Goal: Entertainment & Leisure: Browse casually

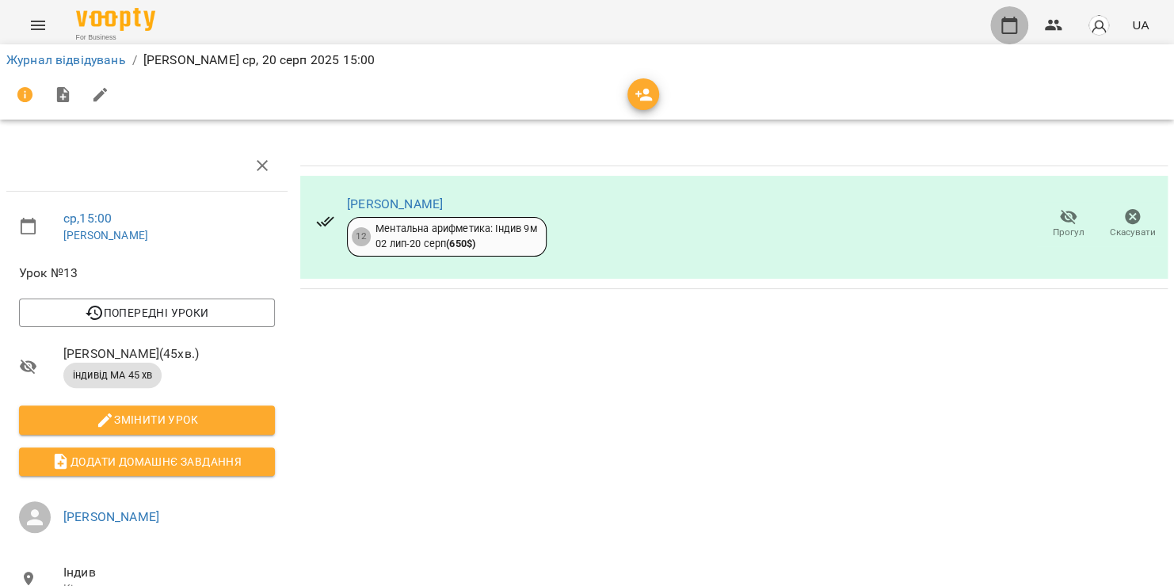
click at [1010, 33] on icon "button" at bounding box center [1010, 25] width 16 height 17
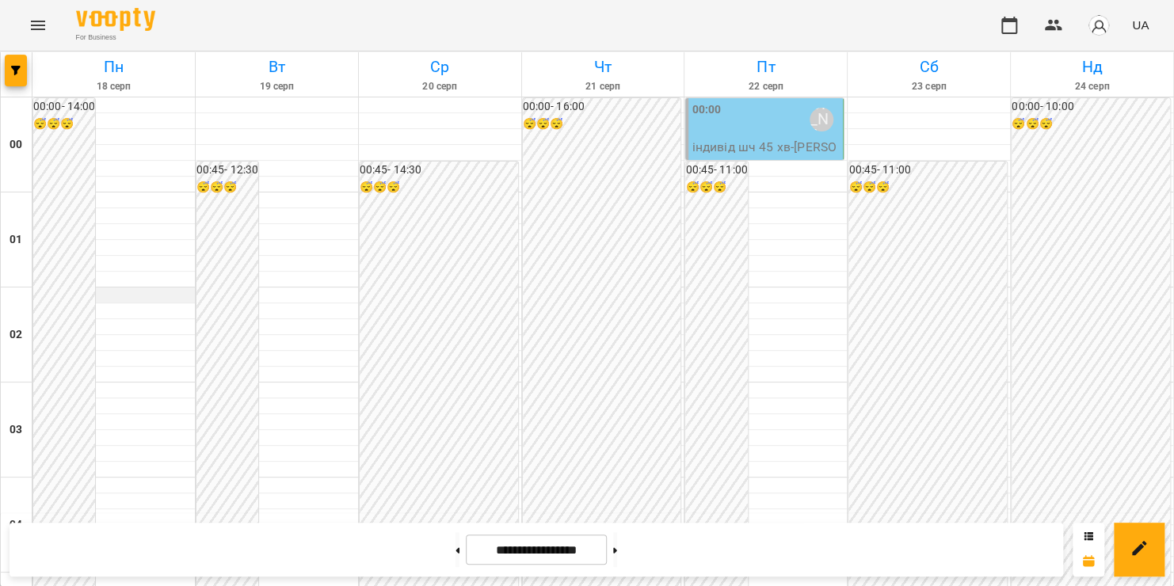
scroll to position [1477, 0]
click at [617, 552] on button at bounding box center [615, 550] width 4 height 35
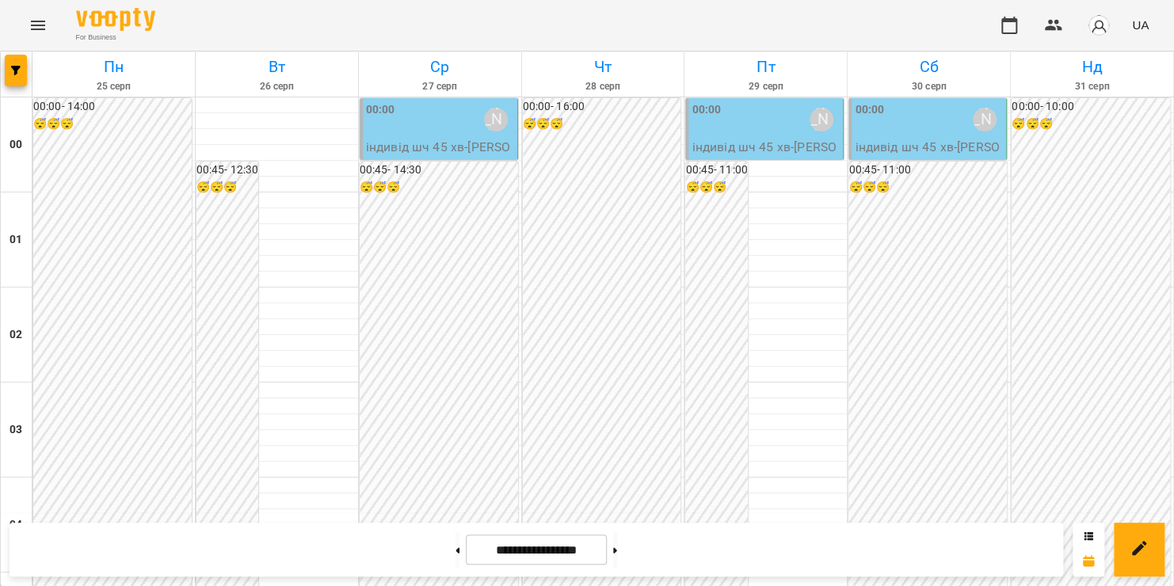
scroll to position [1746, 0]
click at [617, 555] on button at bounding box center [615, 550] width 4 height 35
click at [456, 555] on button at bounding box center [458, 550] width 4 height 35
click at [456, 552] on button at bounding box center [458, 550] width 4 height 35
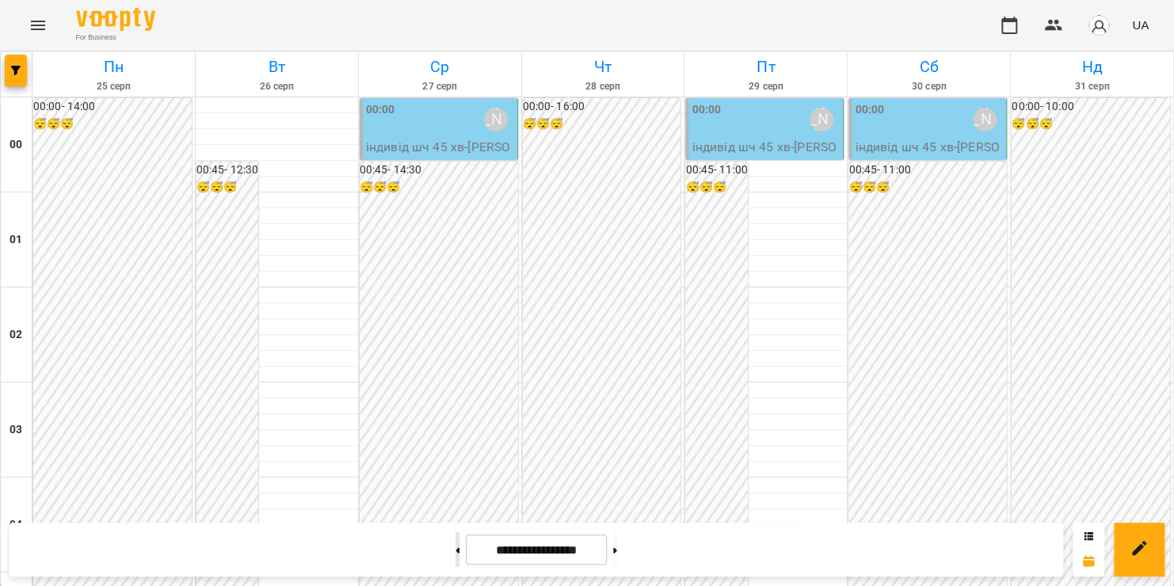
type input "**********"
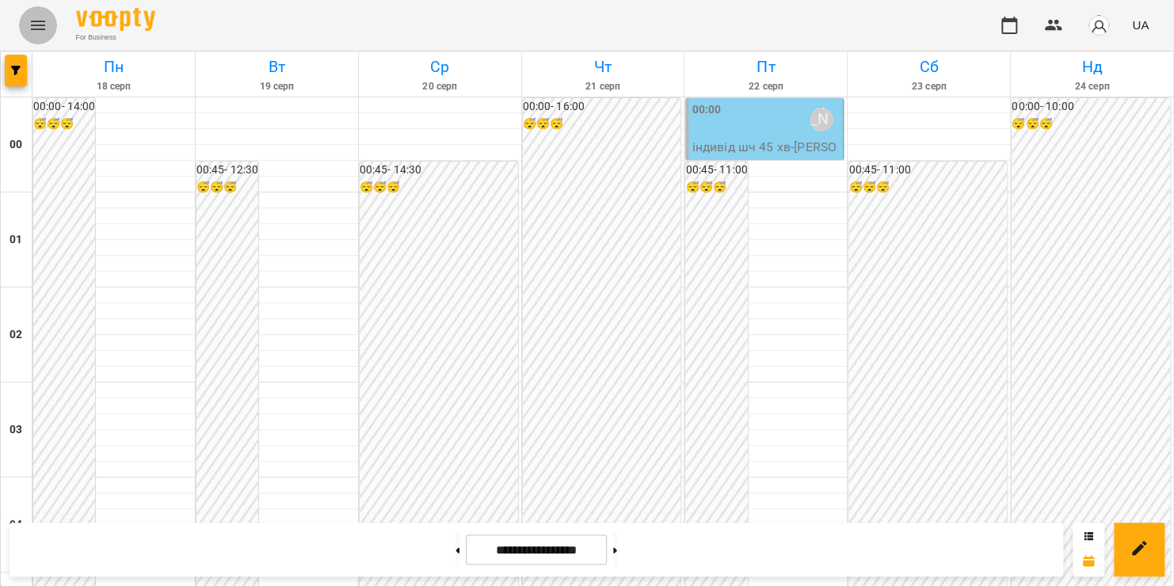
click at [42, 22] on icon "Menu" at bounding box center [38, 26] width 14 height 10
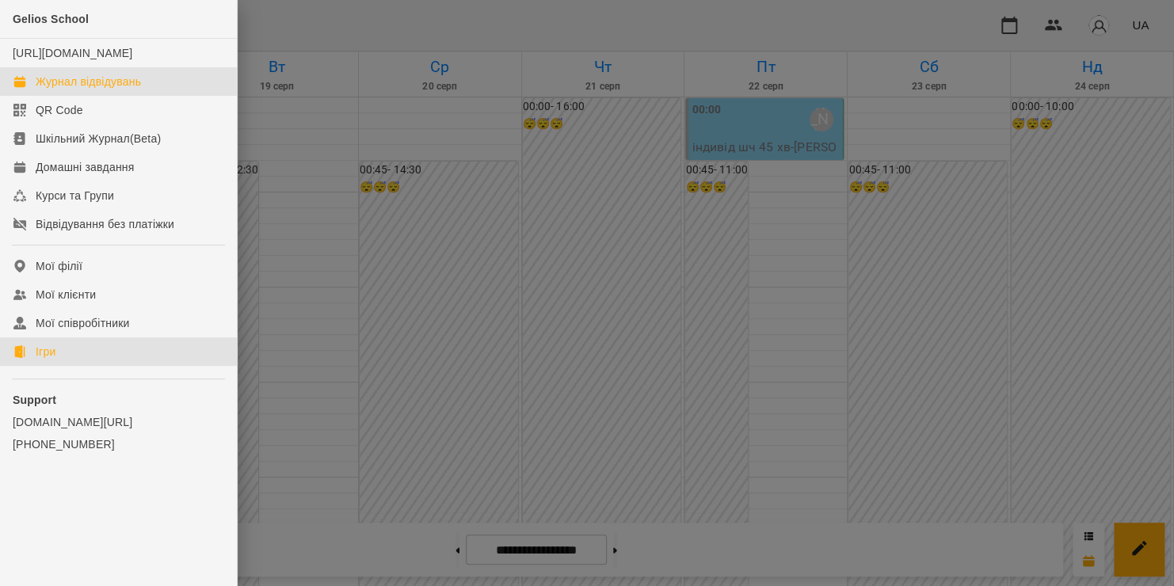
click at [55, 366] on link "Ігри" at bounding box center [118, 352] width 237 height 29
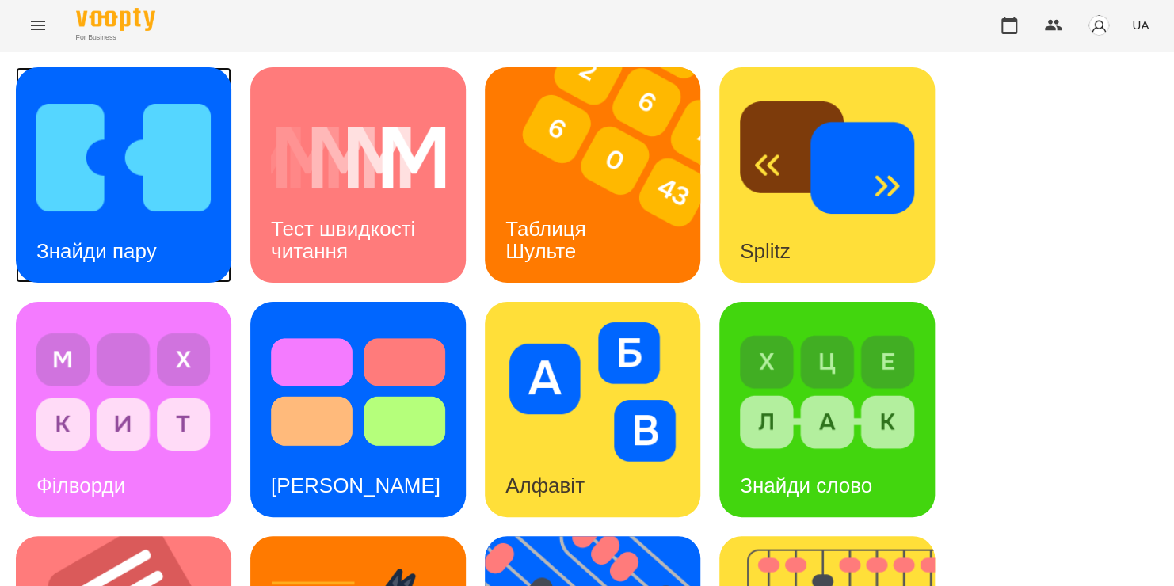
click at [98, 148] on img at bounding box center [123, 157] width 174 height 139
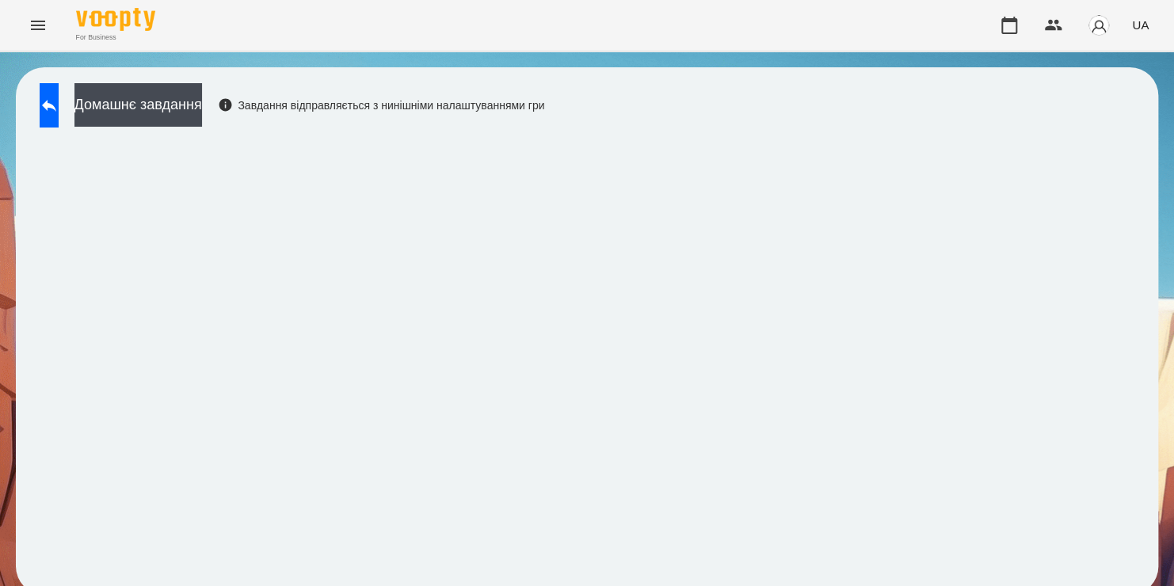
click at [32, 527] on iframe at bounding box center [587, 358] width 1111 height 444
click at [59, 96] on icon at bounding box center [49, 105] width 19 height 19
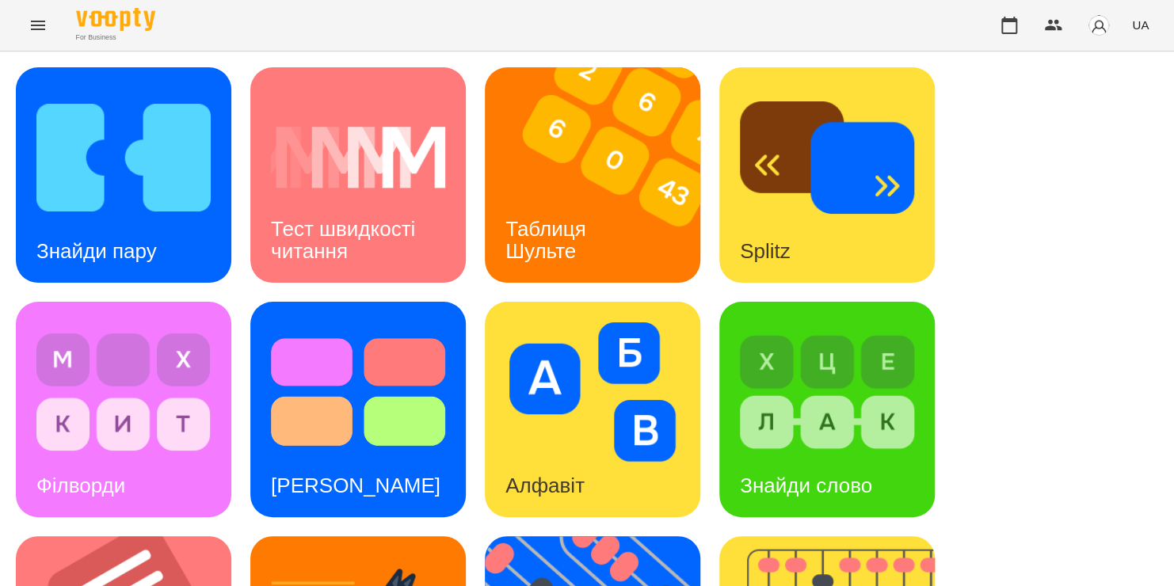
scroll to position [650, 0]
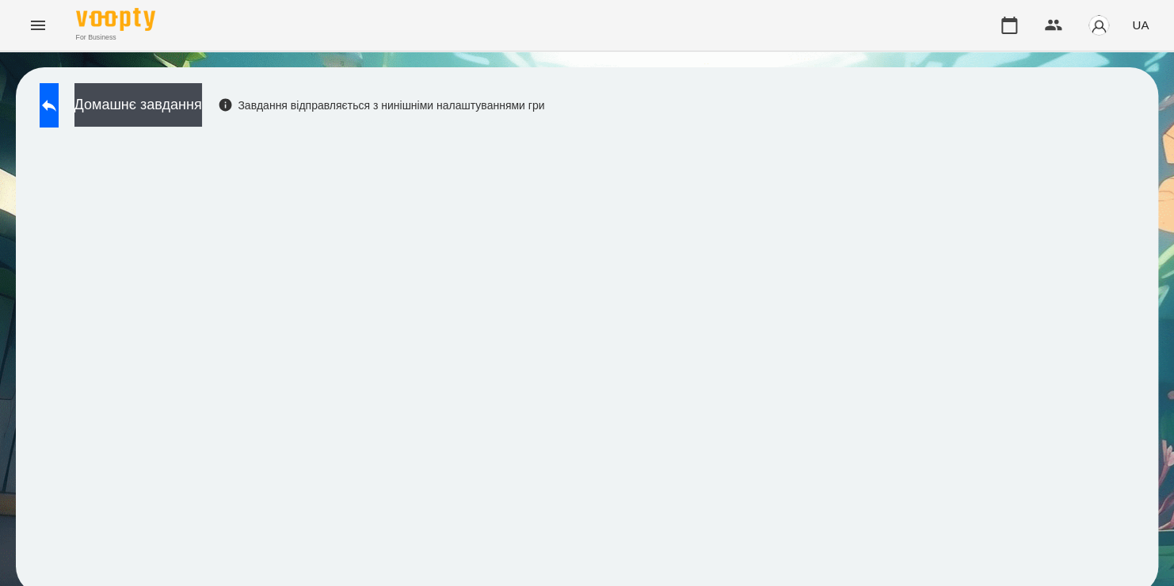
click at [777, 7] on div "For Business UA" at bounding box center [587, 25] width 1174 height 51
click at [1006, 32] on icon "button" at bounding box center [1010, 25] width 16 height 17
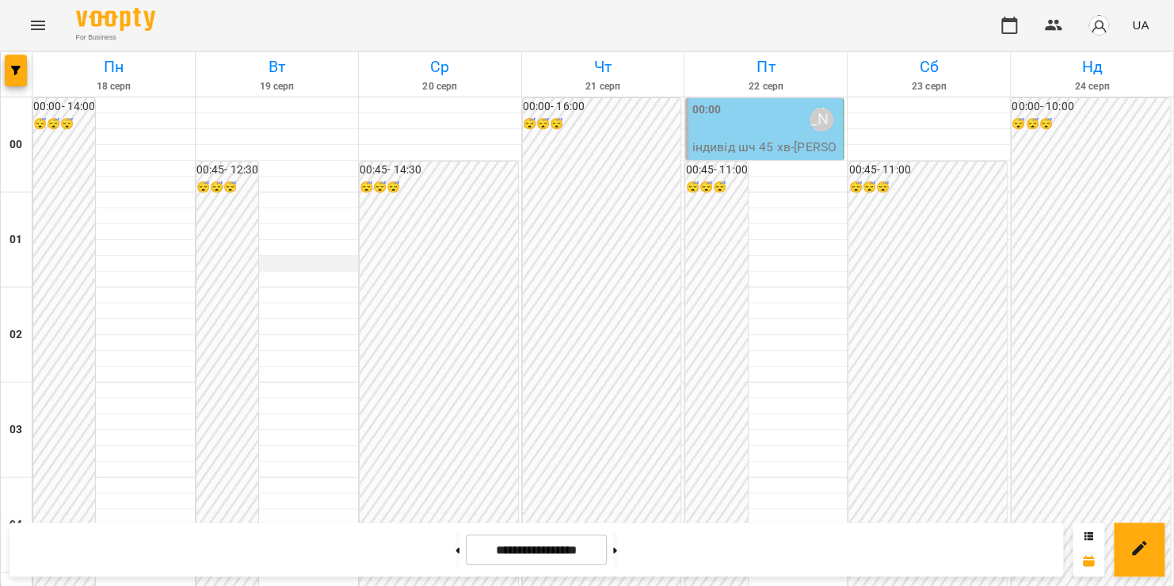
scroll to position [1502, 0]
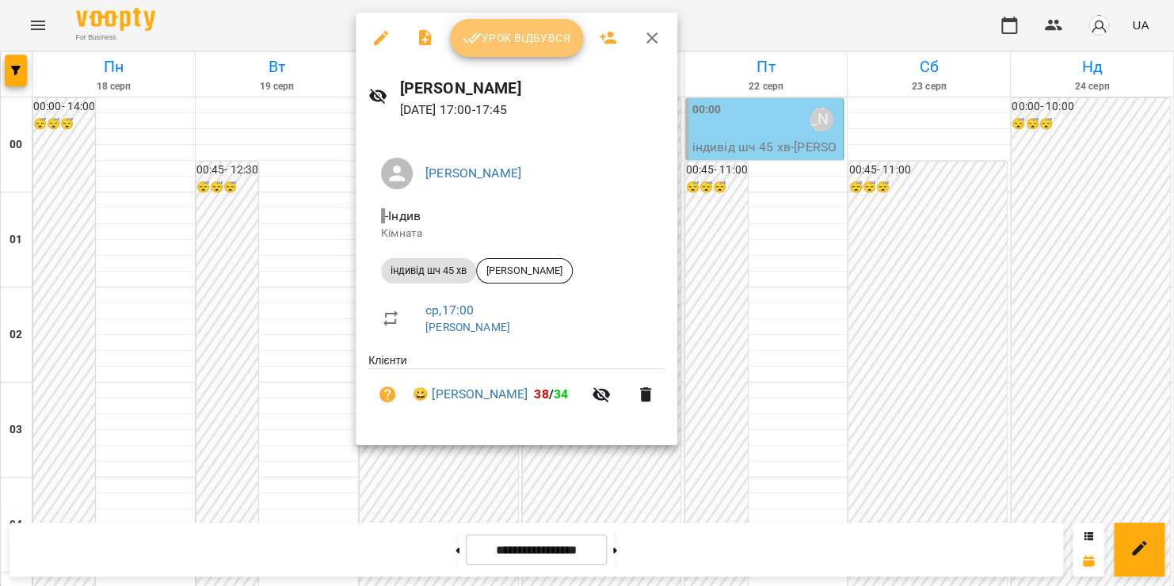
click at [510, 38] on span "Урок відбувся" at bounding box center [517, 38] width 108 height 19
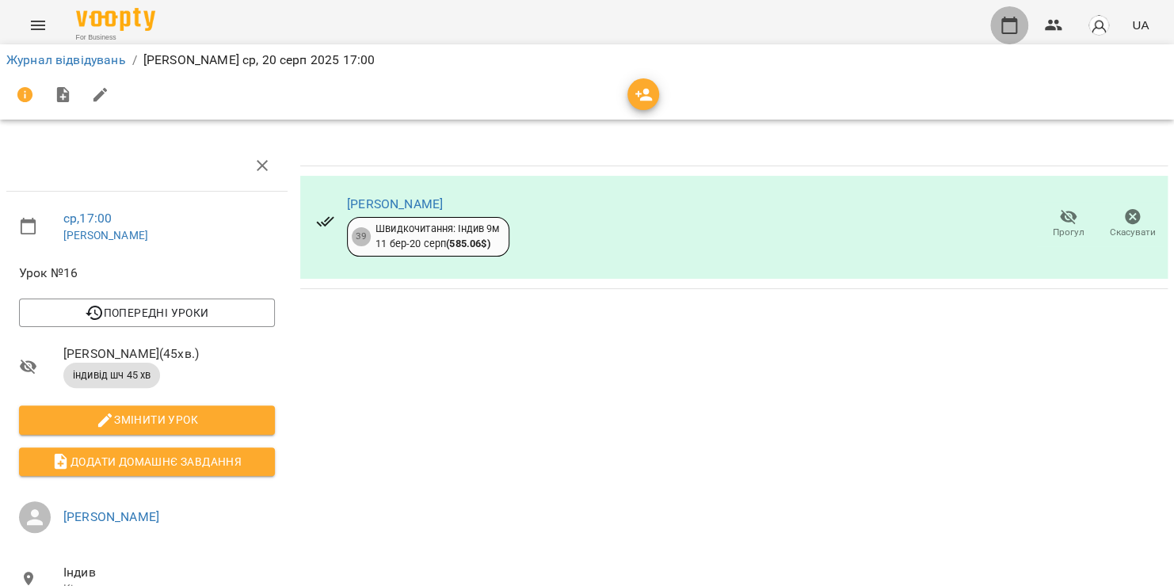
click at [1006, 28] on icon "button" at bounding box center [1009, 25] width 19 height 19
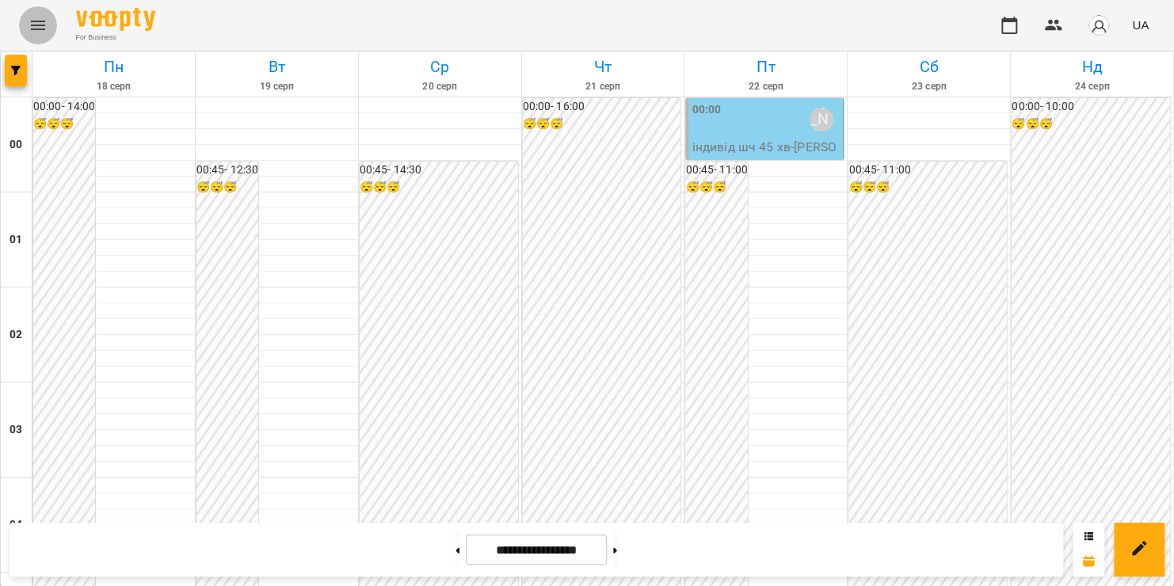
click at [42, 22] on icon "Menu" at bounding box center [38, 25] width 19 height 19
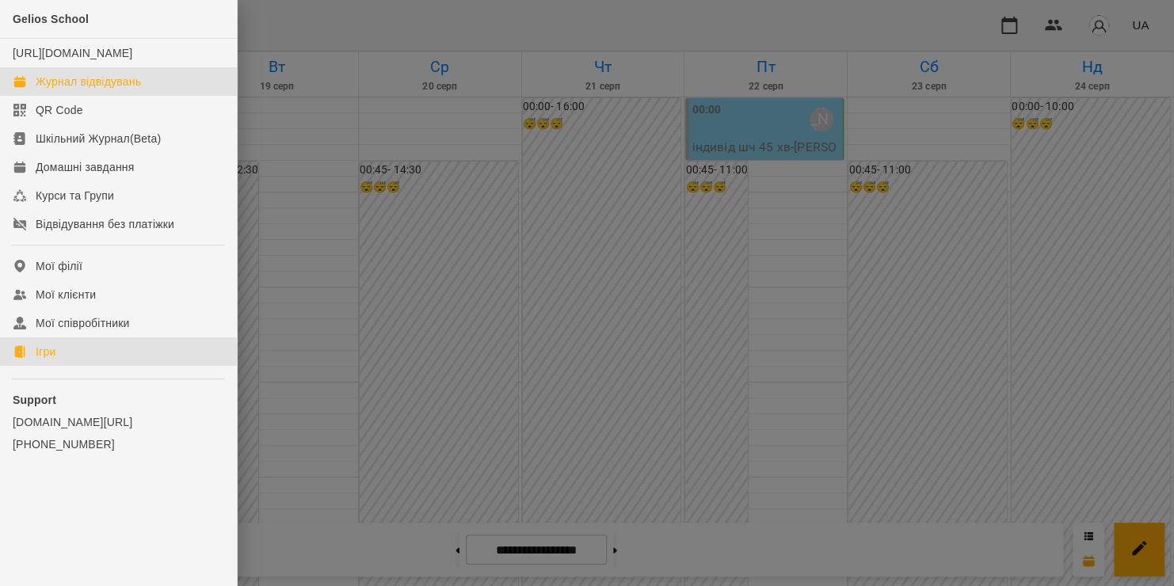
click at [74, 362] on link "Ігри" at bounding box center [118, 352] width 237 height 29
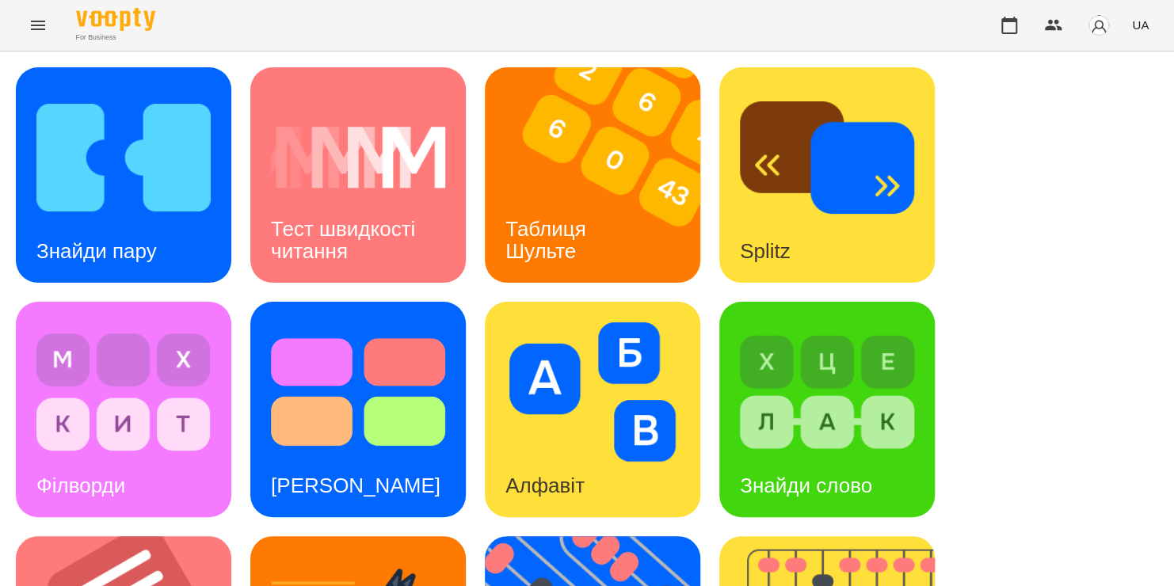
scroll to position [307, 0]
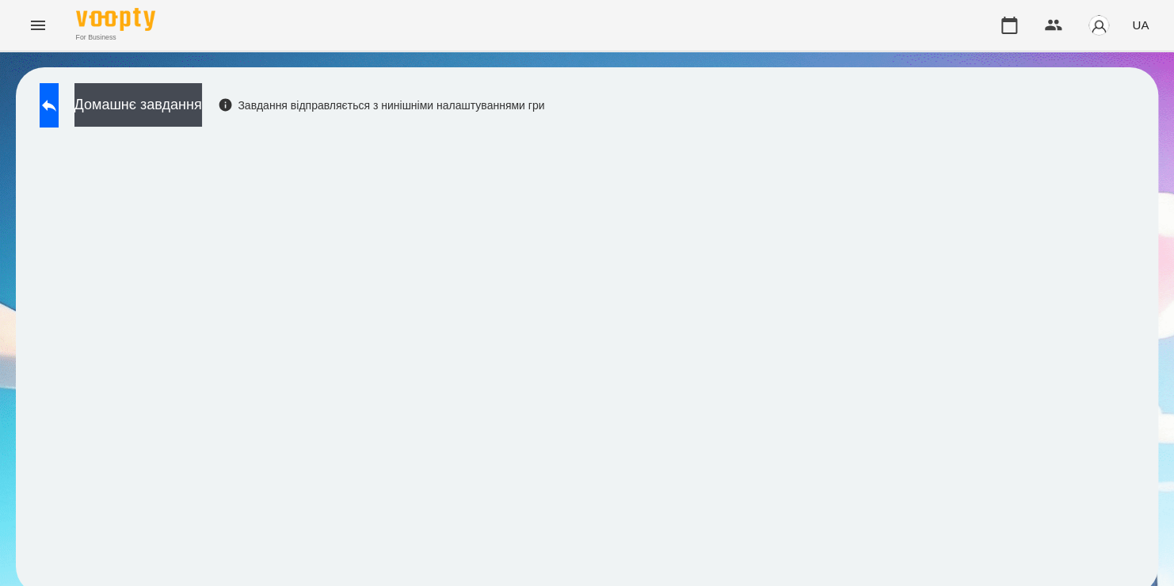
scroll to position [9, 0]
click at [55, 96] on icon at bounding box center [49, 105] width 19 height 19
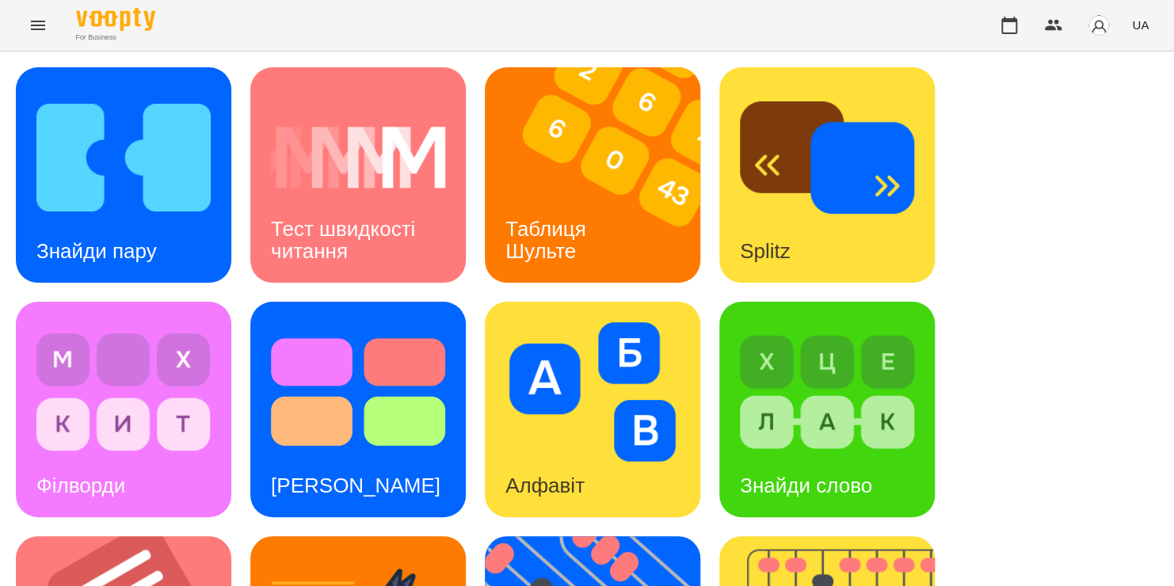
scroll to position [413, 0]
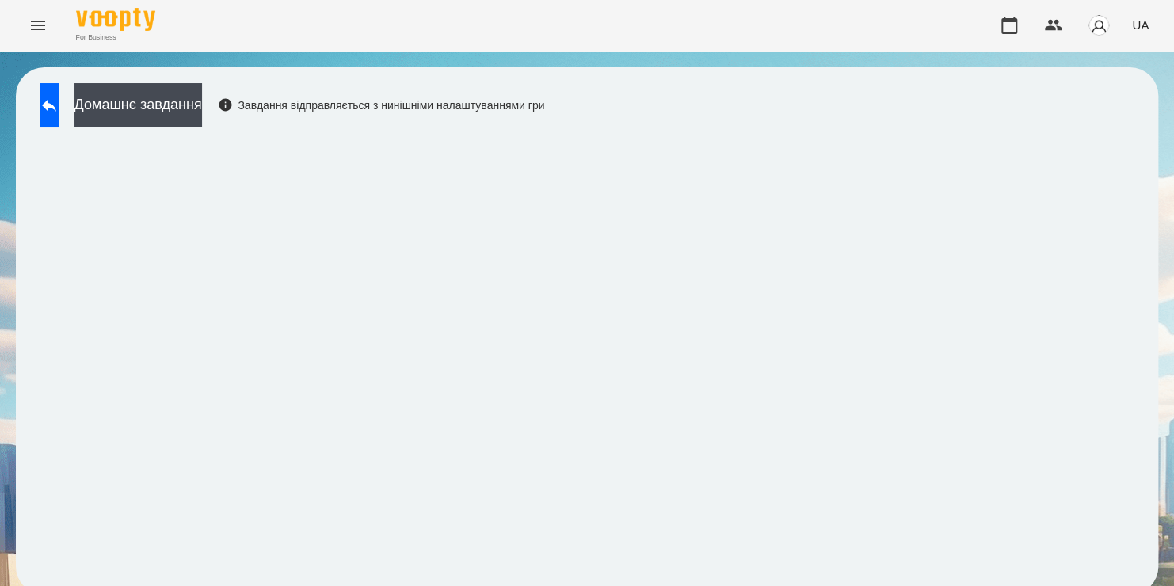
click at [594, 64] on div "Домашнє завдання Завдання відправляється з нинішніми налаштуваннями гри" at bounding box center [587, 331] width 1174 height 559
click at [42, 104] on button at bounding box center [49, 105] width 19 height 44
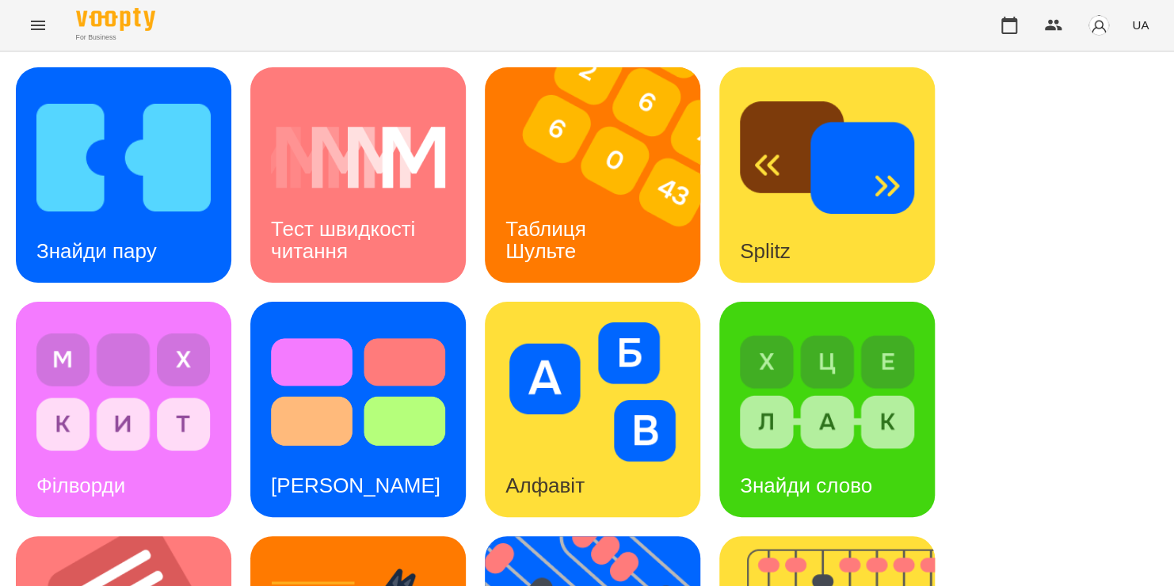
scroll to position [481, 0]
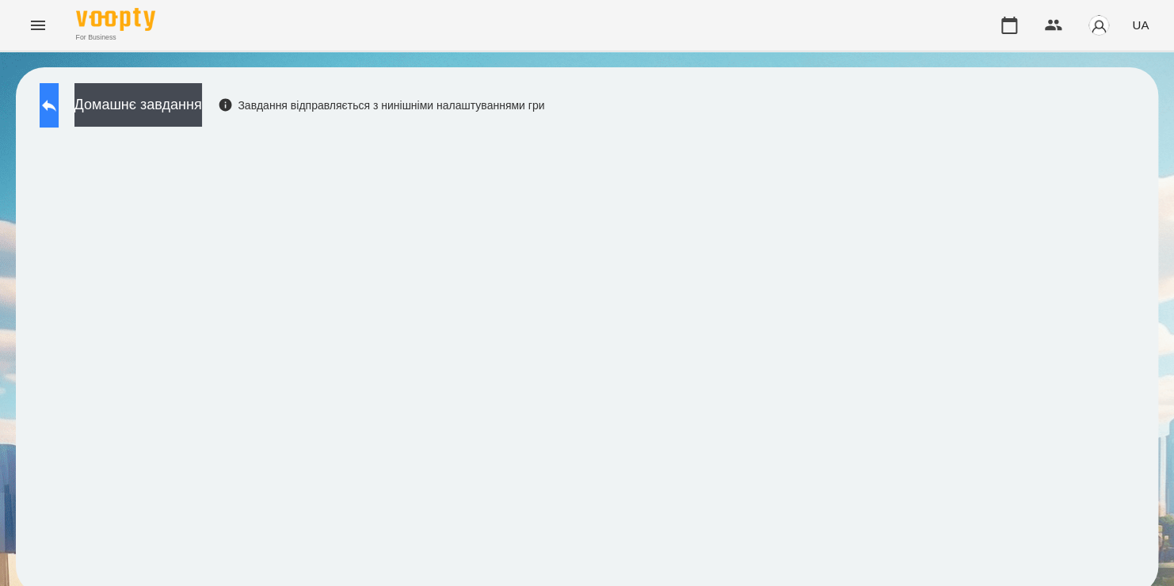
click at [59, 105] on icon at bounding box center [49, 105] width 19 height 19
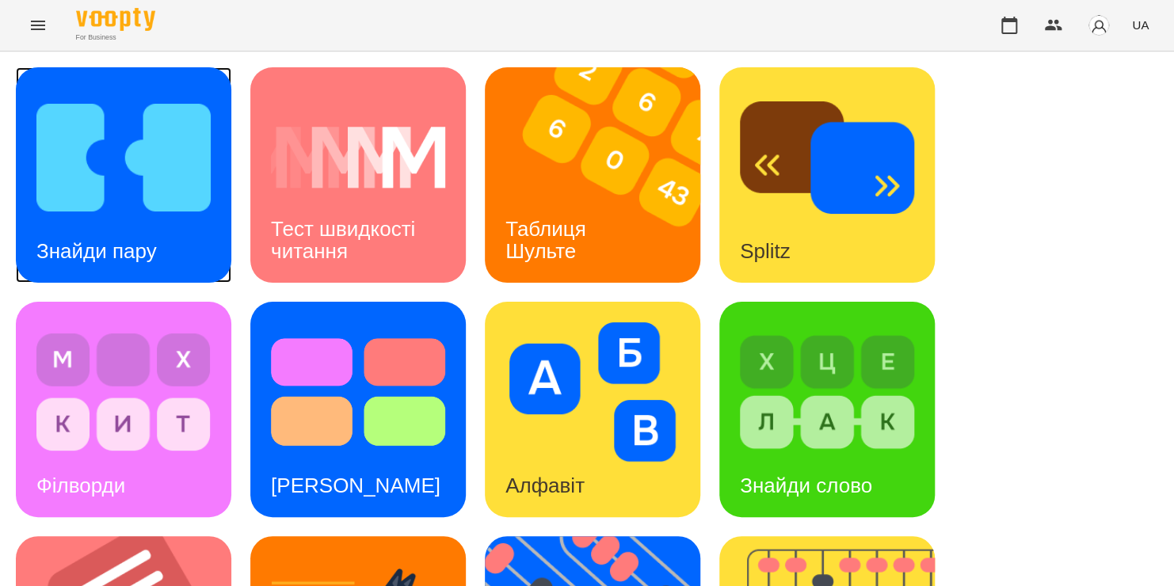
click at [82, 162] on img at bounding box center [123, 157] width 174 height 139
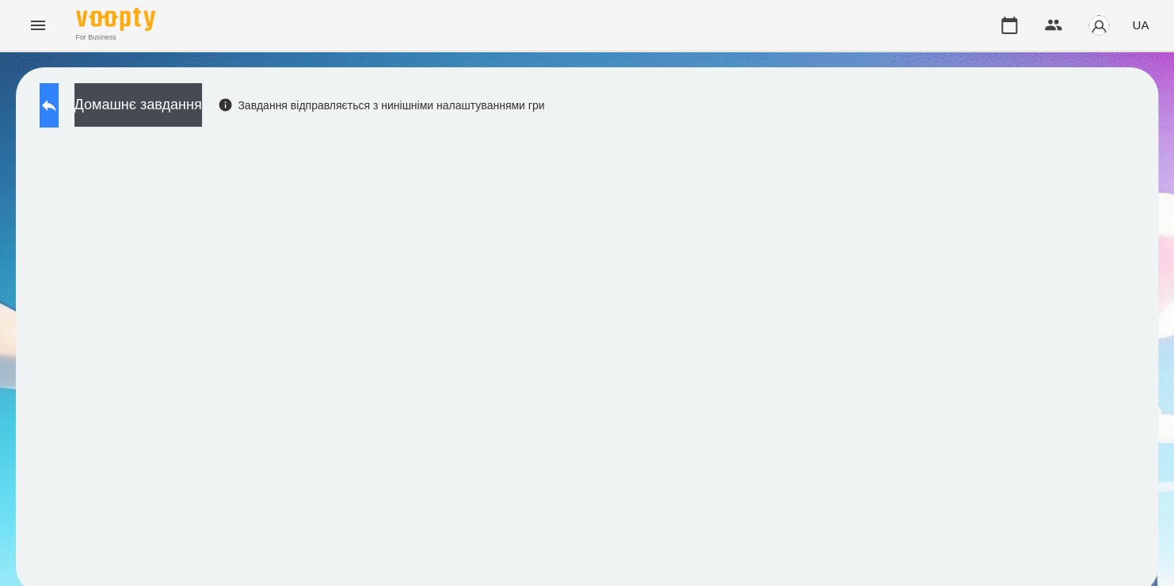
click at [59, 101] on icon at bounding box center [49, 105] width 19 height 19
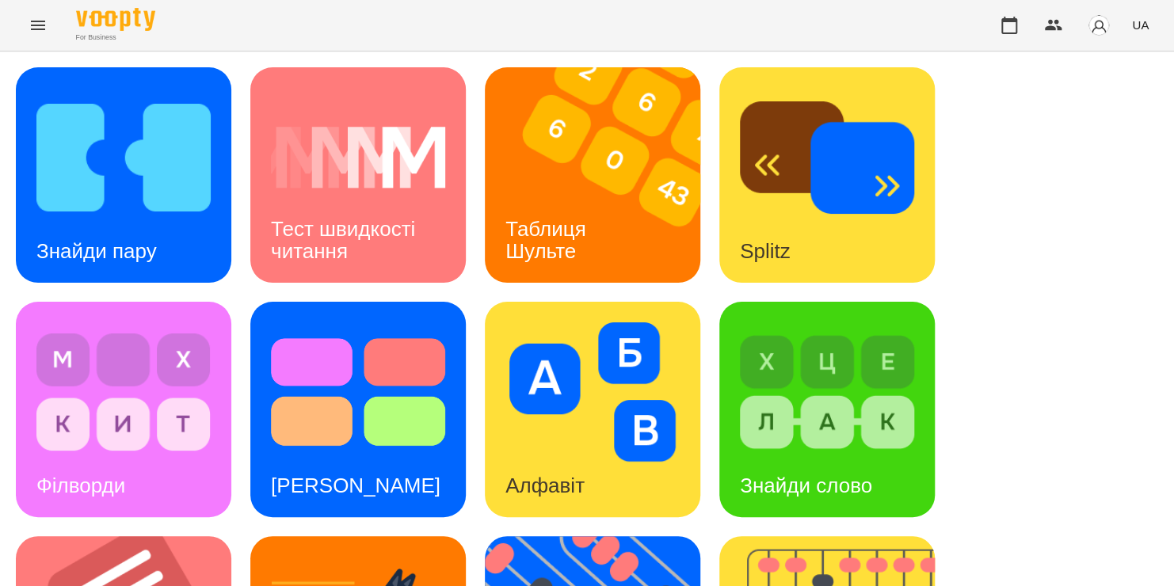
scroll to position [650, 0]
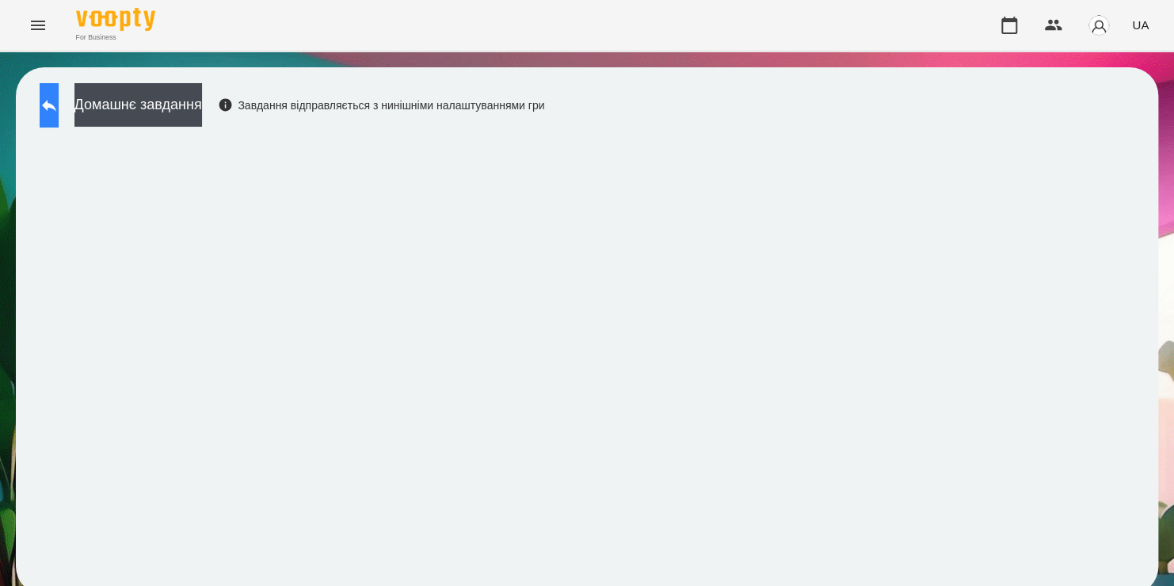
click at [59, 114] on button at bounding box center [49, 105] width 19 height 44
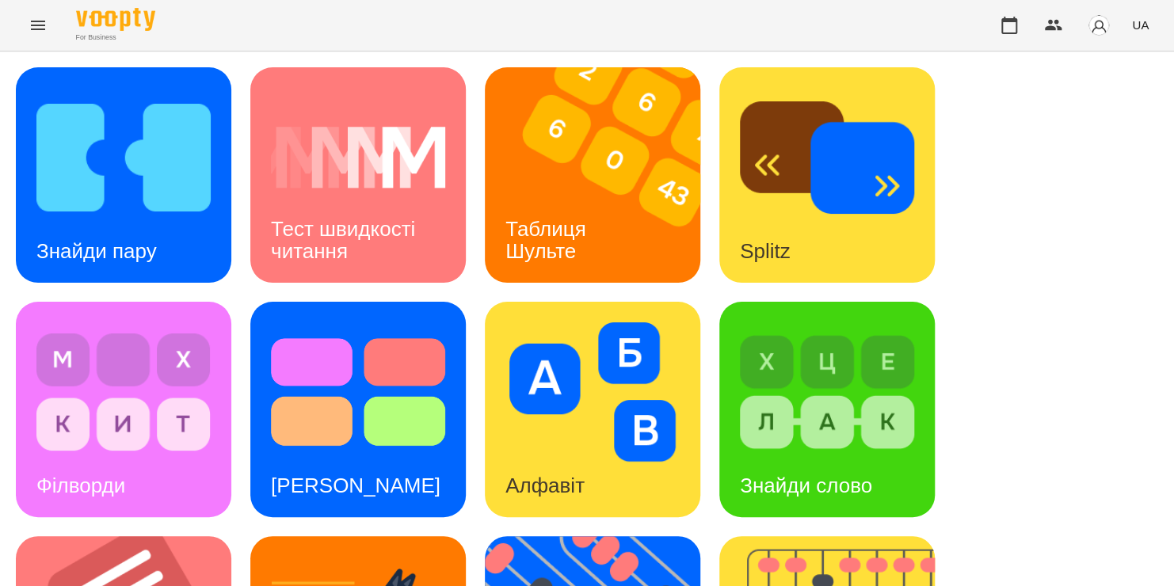
scroll to position [528, 0]
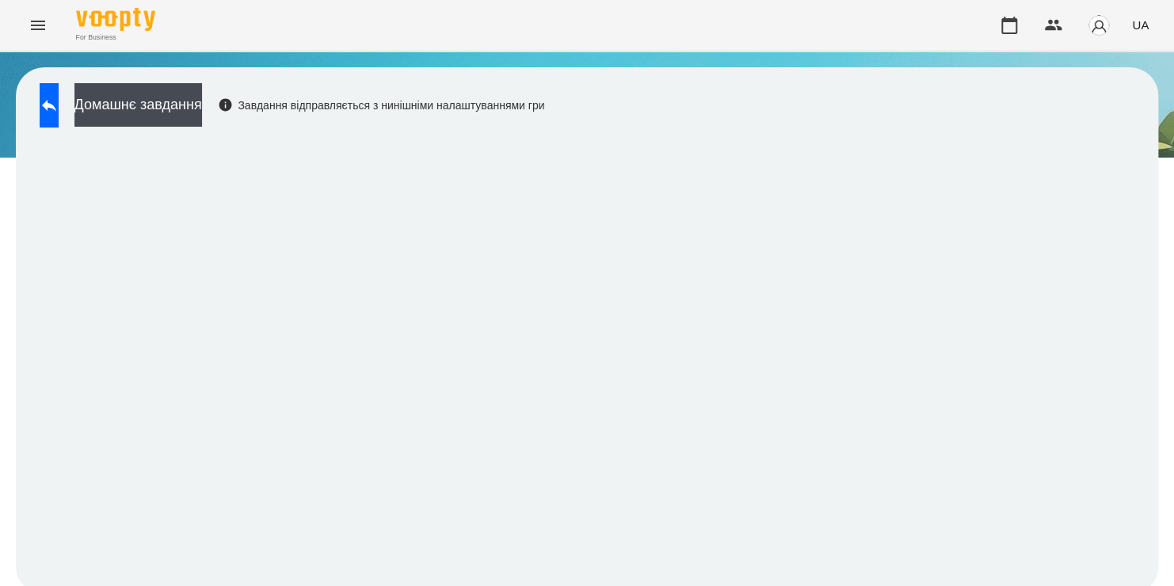
scroll to position [9, 0]
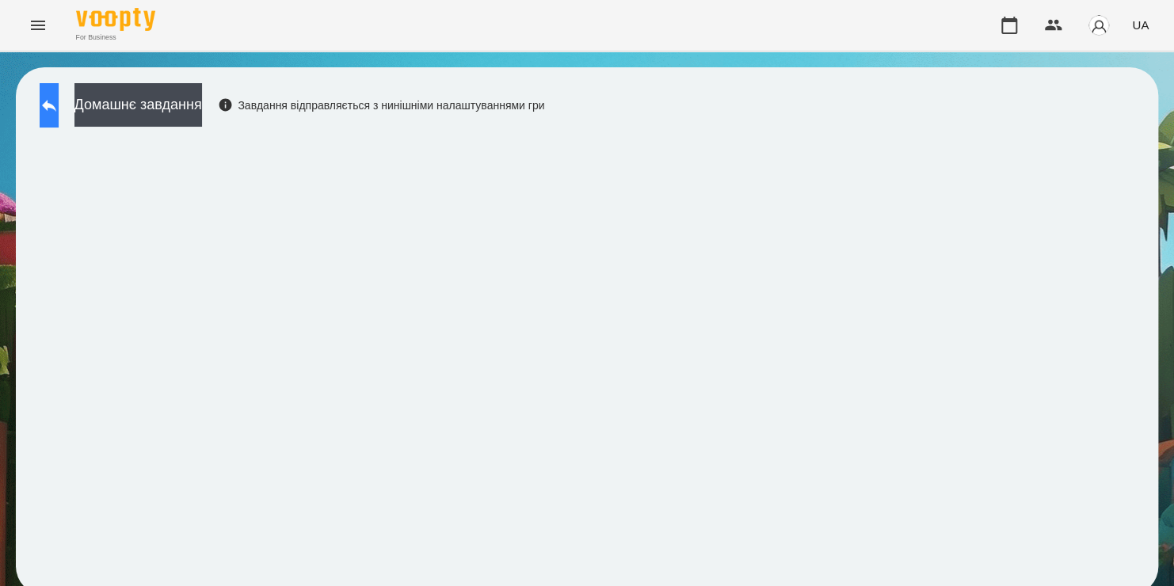
click at [59, 96] on icon at bounding box center [49, 105] width 19 height 19
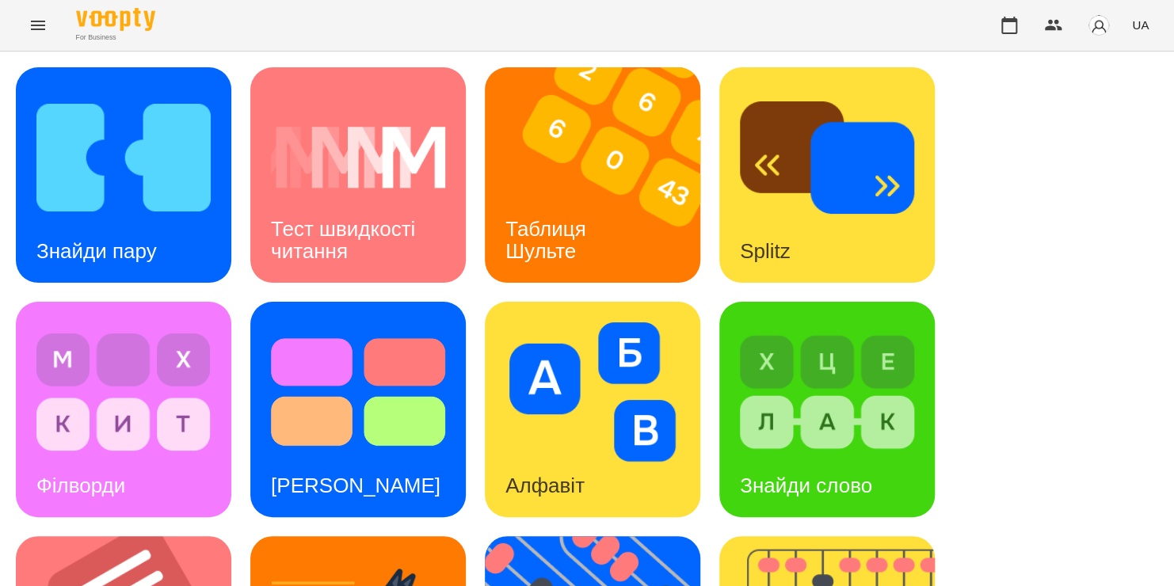
scroll to position [650, 0]
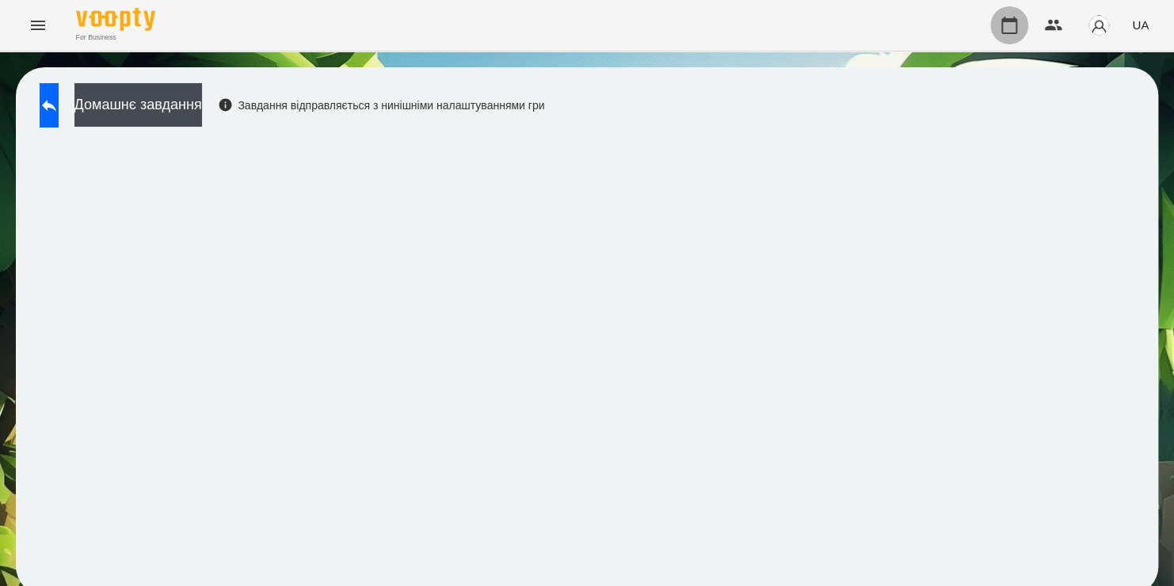
click at [1015, 25] on icon "button" at bounding box center [1009, 25] width 19 height 19
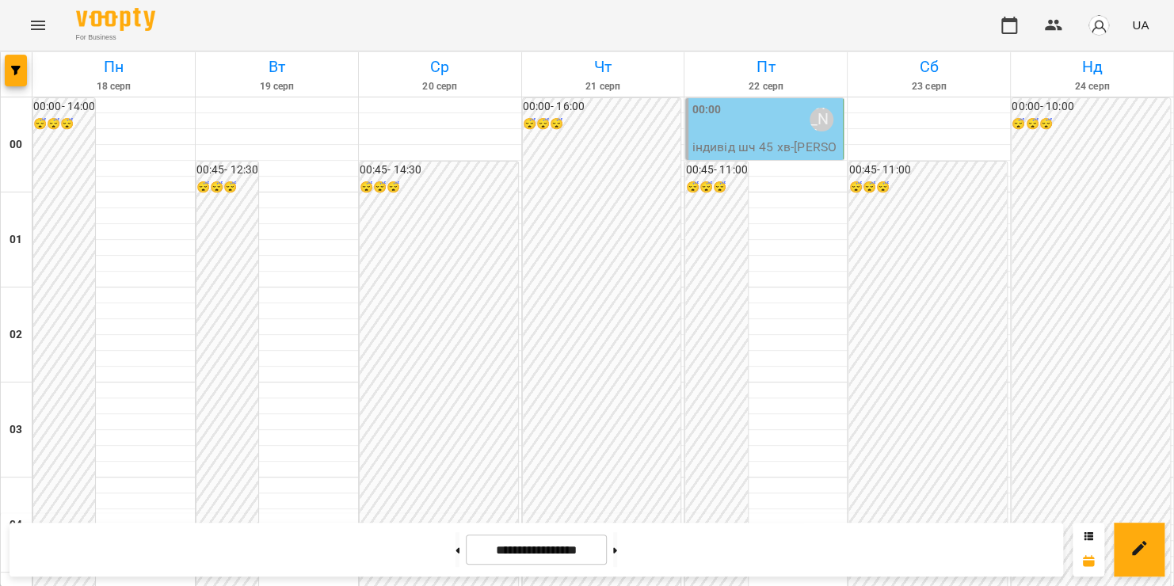
scroll to position [1626, 0]
